Goal: Task Accomplishment & Management: Manage account settings

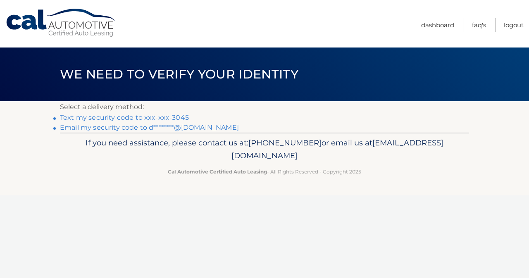
click at [139, 204] on div "Cal Automotive Menu Dashboard FAQ's Logout ×" at bounding box center [264, 139] width 529 height 278
click at [138, 118] on link "Text my security code to xxx-xxx-3045" at bounding box center [124, 118] width 129 height 8
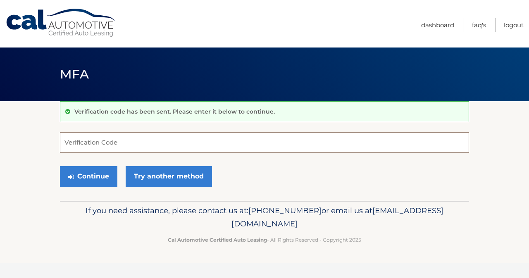
click at [129, 146] on input "Verification Code" at bounding box center [264, 142] width 409 height 21
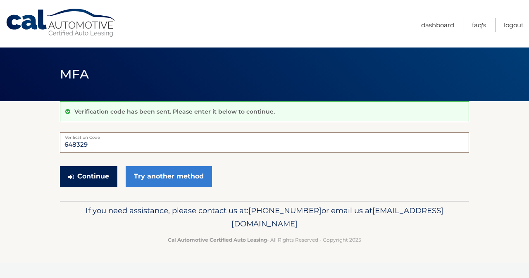
type input "648329"
click at [82, 175] on button "Continue" at bounding box center [88, 176] width 57 height 21
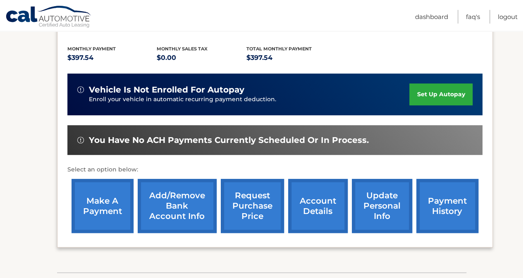
scroll to position [167, 0]
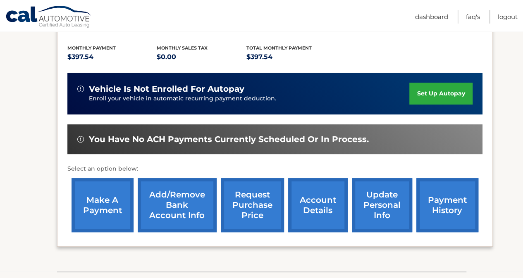
click at [423, 86] on link "set up autopay" at bounding box center [440, 94] width 63 height 22
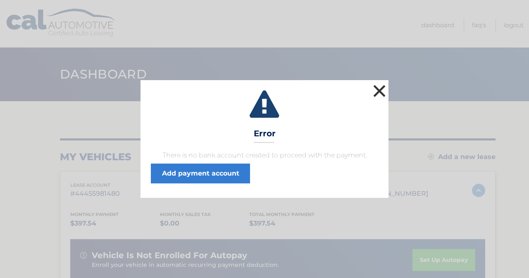
click at [380, 94] on button "×" at bounding box center [379, 91] width 17 height 17
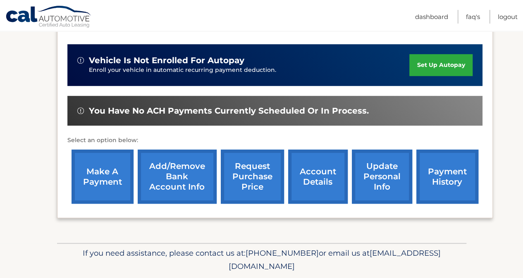
scroll to position [203, 0]
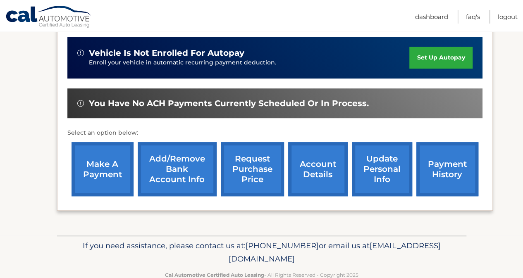
click at [177, 187] on link "Add/Remove bank account info" at bounding box center [177, 169] width 79 height 54
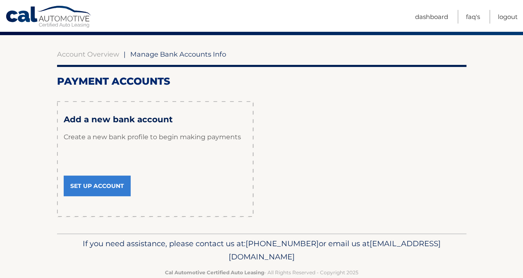
scroll to position [72, 0]
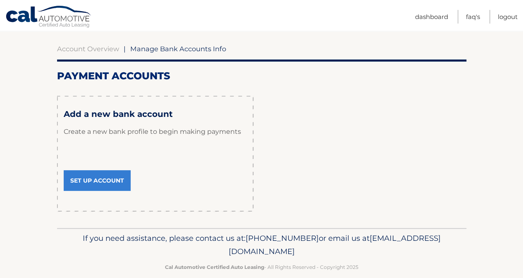
click at [96, 181] on link "Set Up Account" at bounding box center [97, 180] width 67 height 21
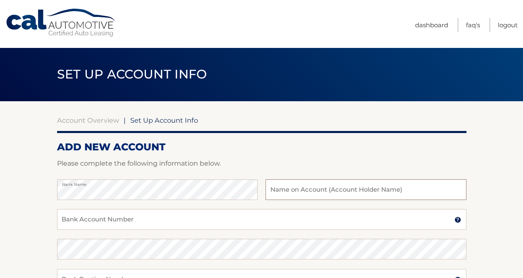
click at [329, 190] on input "text" at bounding box center [366, 189] width 201 height 21
type input "Deana Fisher"
click at [97, 219] on input "Bank Account Number" at bounding box center [261, 219] width 409 height 21
paste input "4348700124"
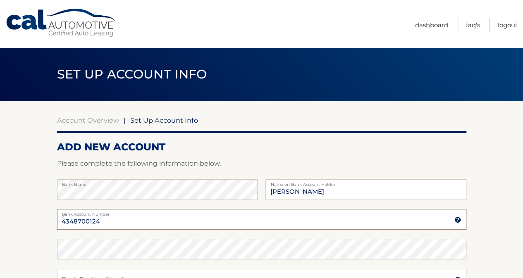
type input "4348700124"
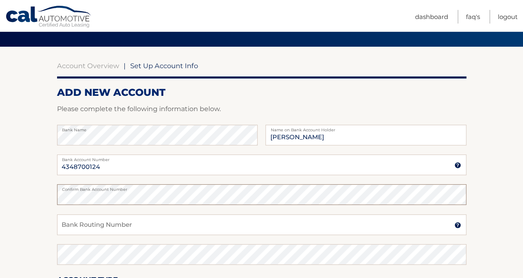
scroll to position [68, 0]
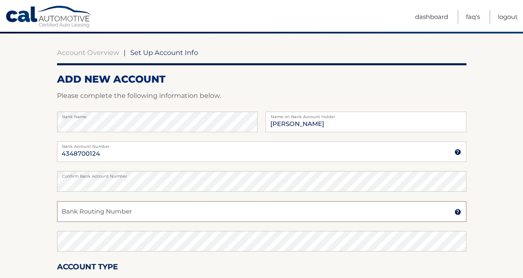
click at [126, 213] on input "Bank Routing Number" at bounding box center [261, 211] width 409 height 21
paste input "026013673"
type input "026013673"
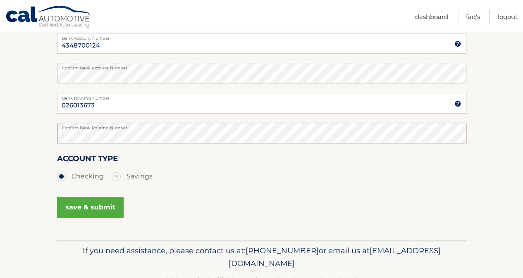
scroll to position [181, 0]
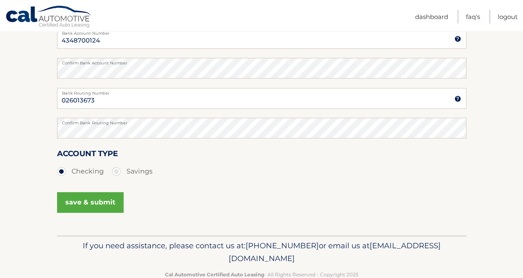
click at [79, 206] on button "save & submit" at bounding box center [90, 202] width 67 height 21
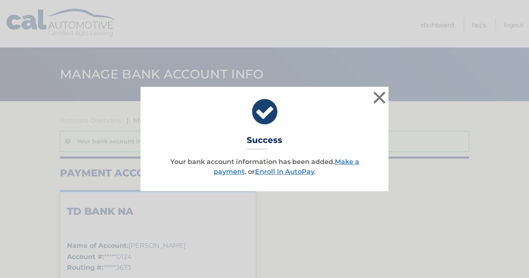
click at [308, 176] on p "Your bank account information has been added. Make a payment . or Enroll In Aut…" at bounding box center [264, 167] width 227 height 20
click at [314, 173] on link "Enroll In AutoPay" at bounding box center [284, 172] width 59 height 8
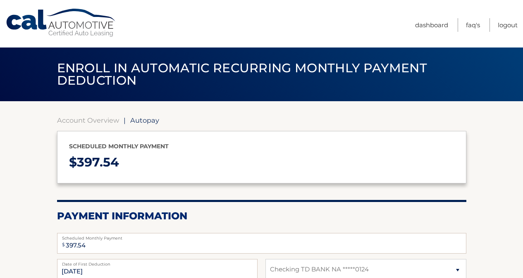
select select "OTczM2VhZjAtZDc3OS00NDI0LTk2M2YtZDdkZDYwNzg1ZWY5"
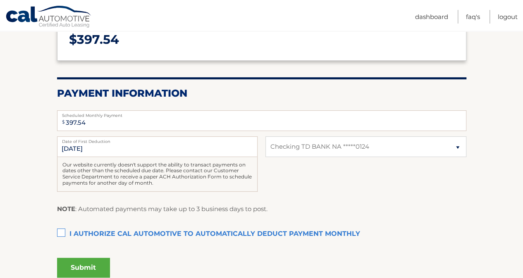
scroll to position [150, 0]
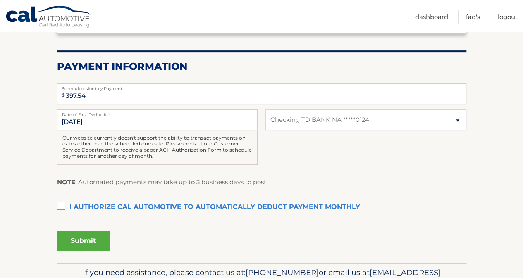
click at [65, 205] on label "I authorize cal automotive to automatically deduct payment monthly This checkbo…" at bounding box center [261, 207] width 409 height 17
click at [0, 0] on input "I authorize cal automotive to automatically deduct payment monthly This checkbo…" at bounding box center [0, 0] width 0 height 0
click at [81, 124] on input "10/1/2025" at bounding box center [157, 120] width 201 height 21
click at [90, 121] on input "10/1/2025" at bounding box center [157, 120] width 201 height 21
click at [87, 121] on input "10/1/2025" at bounding box center [157, 120] width 201 height 21
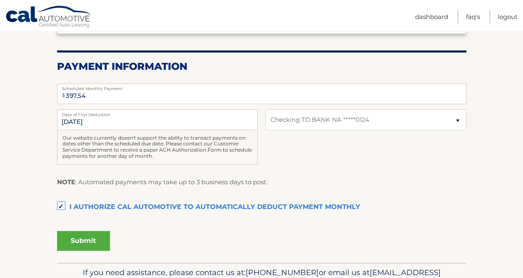
click at [336, 130] on div "10/1/2025 Date of First Deduction Our website currently doesn't support the abi…" at bounding box center [261, 142] width 409 height 65
click at [458, 121] on select "Select Bank Account Checking TD BANK NA *****0124" at bounding box center [366, 120] width 201 height 21
click at [266, 110] on select "Select Bank Account Checking TD BANK NA *****0124" at bounding box center [366, 120] width 201 height 21
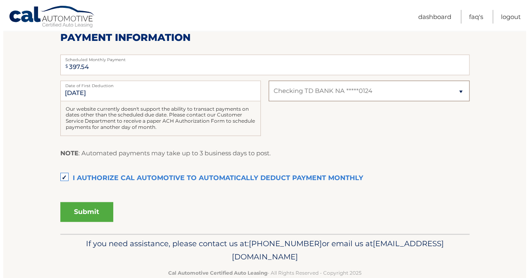
scroll to position [195, 0]
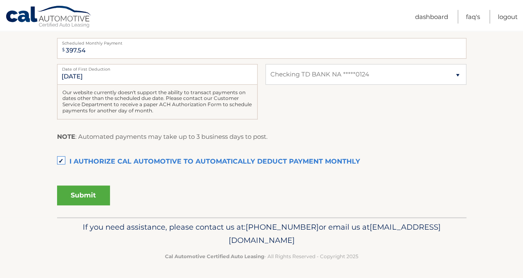
click at [74, 192] on button "Submit" at bounding box center [83, 196] width 53 height 20
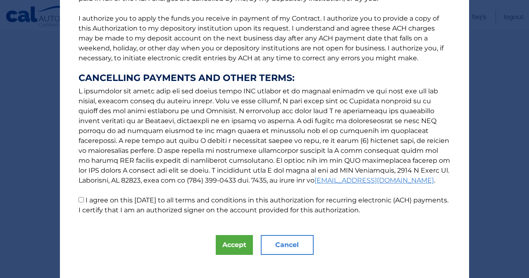
scroll to position [103, 0]
click at [79, 198] on input "I agree on this 09/06/2025 to all terms and conditions in this authorization fo…" at bounding box center [81, 199] width 5 height 5
checkbox input "true"
click at [239, 248] on button "Accept" at bounding box center [234, 245] width 37 height 20
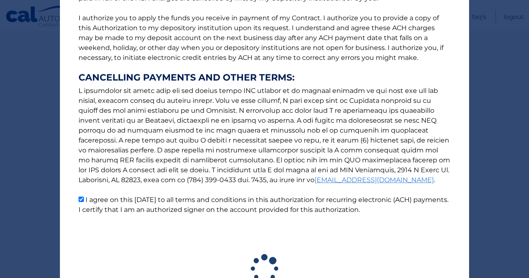
scroll to position [173, 0]
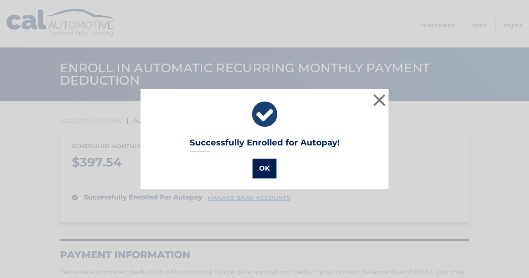
click at [268, 171] on button "OK" at bounding box center [265, 169] width 24 height 20
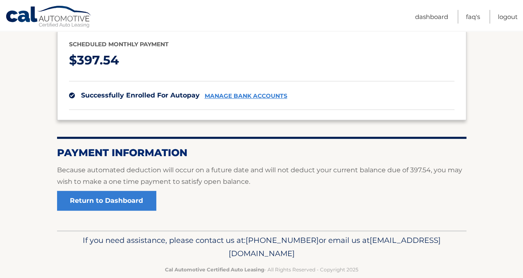
scroll to position [117, 0]
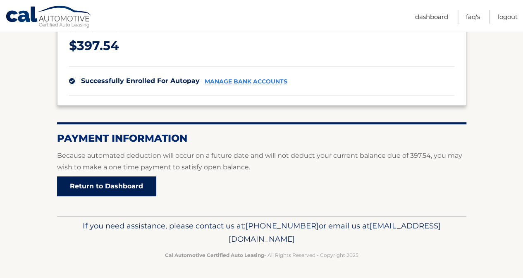
click at [102, 184] on link "Return to Dashboard" at bounding box center [106, 187] width 99 height 20
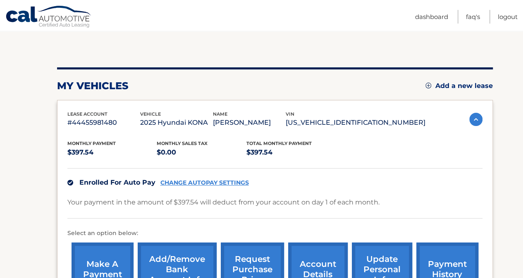
scroll to position [89, 0]
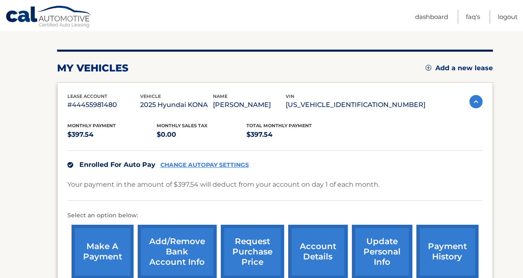
drag, startPoint x: 524, startPoint y: 92, endPoint x: 103, endPoint y: 260, distance: 453.3
click at [103, 260] on link "make a payment" at bounding box center [103, 252] width 62 height 54
click at [113, 249] on link "make a payment" at bounding box center [103, 252] width 62 height 54
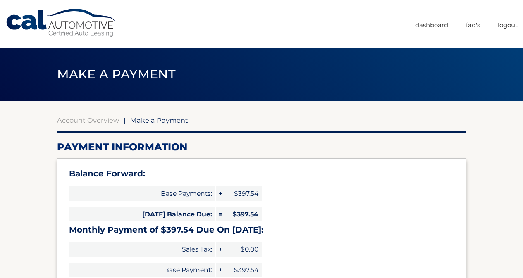
select select "OTczM2VhZjAtZDc3OS00NDI0LTk2M2YtZDdkZDYwNzg1ZWY5"
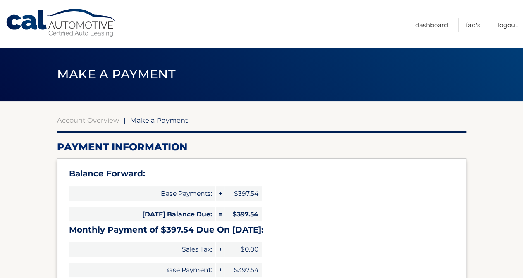
scroll to position [139, 0]
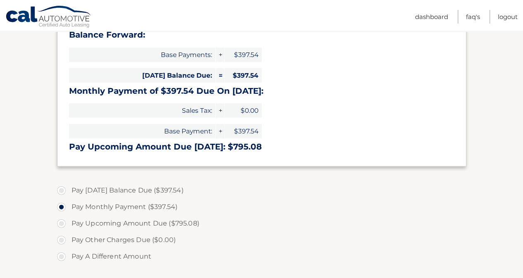
click at [67, 190] on label "Pay Today's Balance Due ($397.54)" at bounding box center [261, 190] width 409 height 17
click at [67, 190] on input "Pay Today's Balance Due ($397.54)" at bounding box center [64, 188] width 8 height 13
radio input "true"
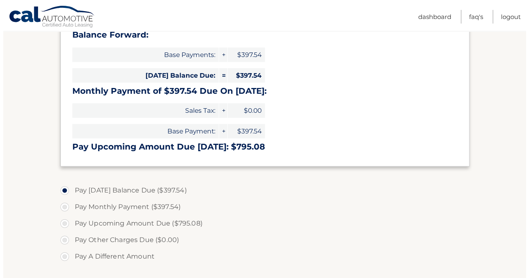
scroll to position [274, 0]
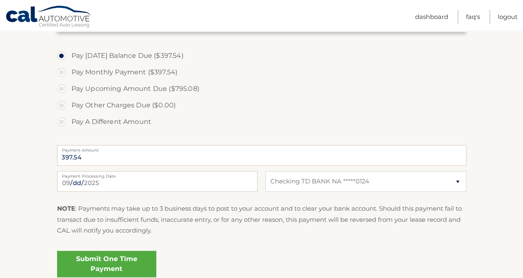
click at [104, 265] on link "Submit One Time Payment" at bounding box center [106, 264] width 99 height 26
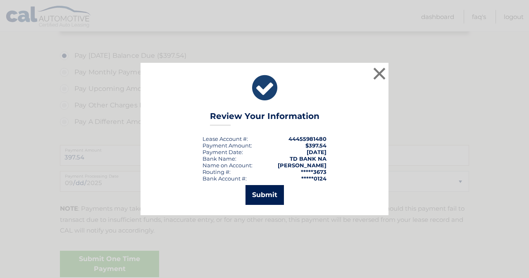
click at [266, 194] on button "Submit" at bounding box center [265, 195] width 38 height 20
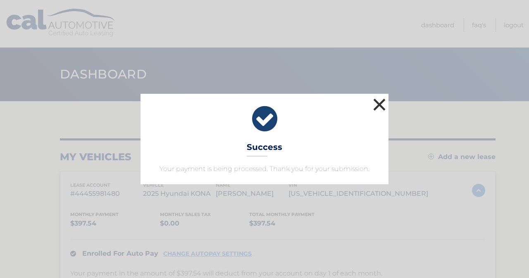
click at [380, 100] on button "×" at bounding box center [379, 104] width 17 height 17
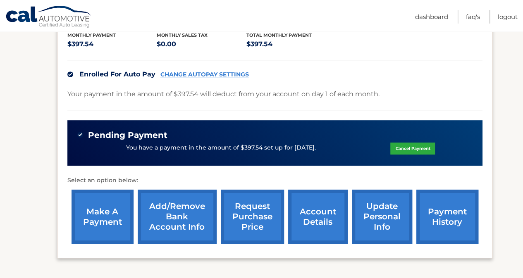
scroll to position [246, 0]
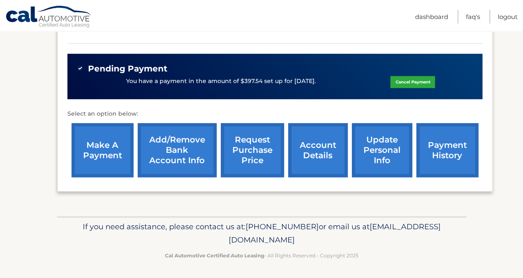
click at [448, 156] on link "payment history" at bounding box center [447, 150] width 62 height 54
